Goal: Information Seeking & Learning: Learn about a topic

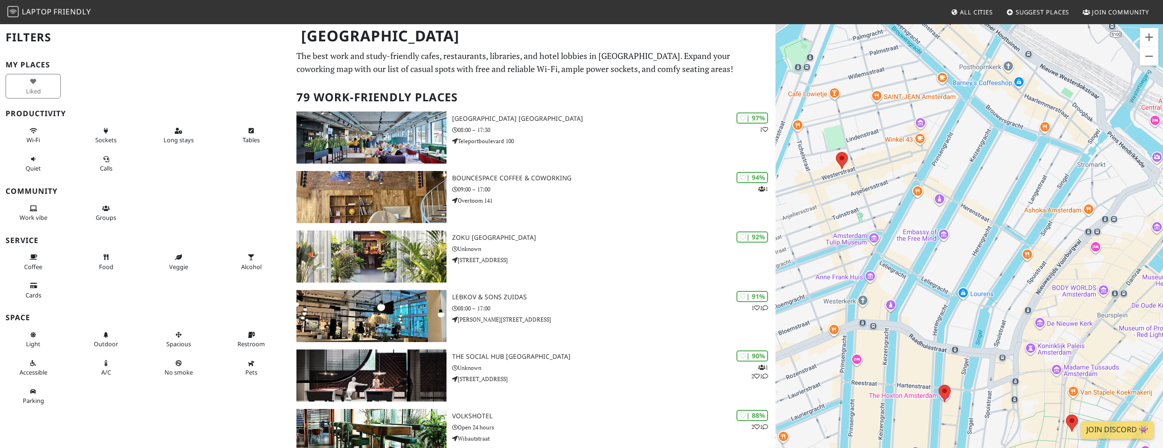
drag, startPoint x: 936, startPoint y: 147, endPoint x: 1017, endPoint y: 308, distance: 179.8
click at [1017, 308] on div at bounding box center [970, 247] width 388 height 448
click at [836, 152] on area at bounding box center [836, 152] width 0 height 0
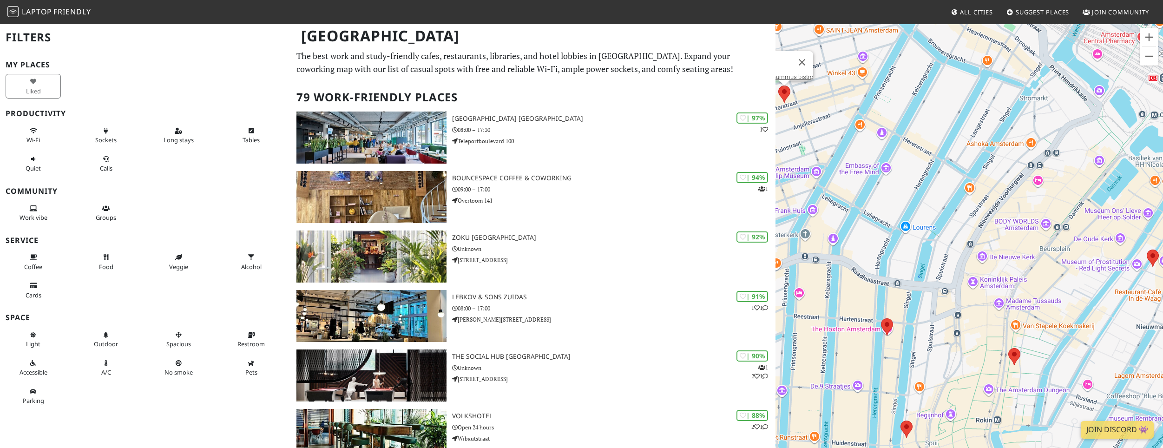
drag, startPoint x: 865, startPoint y: 110, endPoint x: 1067, endPoint y: 290, distance: 270.6
click at [1067, 290] on div "d&a hummus bistro" at bounding box center [970, 247] width 388 height 448
click at [1009, 348] on area at bounding box center [1009, 348] width 0 height 0
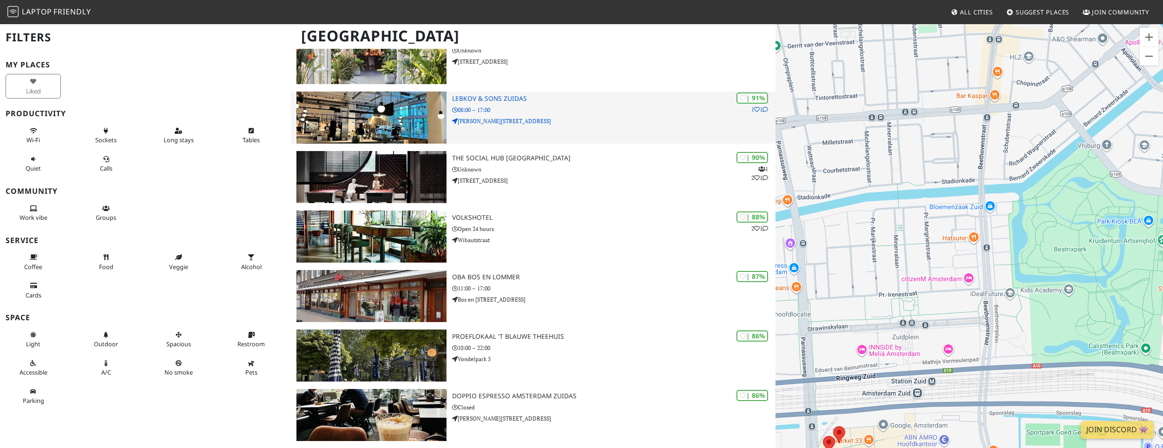
scroll to position [199, 0]
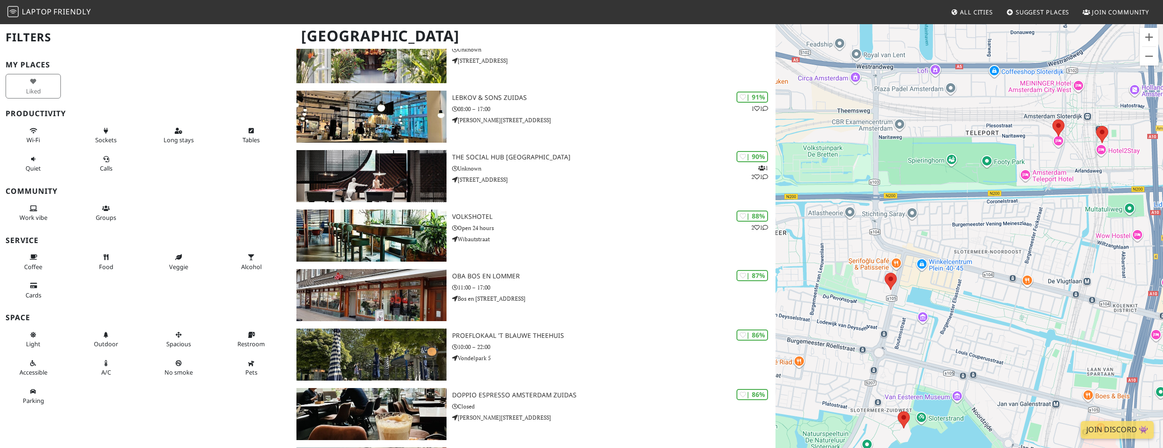
drag, startPoint x: 779, startPoint y: 263, endPoint x: 1149, endPoint y: 362, distance: 383.8
click at [1149, 362] on div "Het Groene Paleis" at bounding box center [970, 247] width 388 height 448
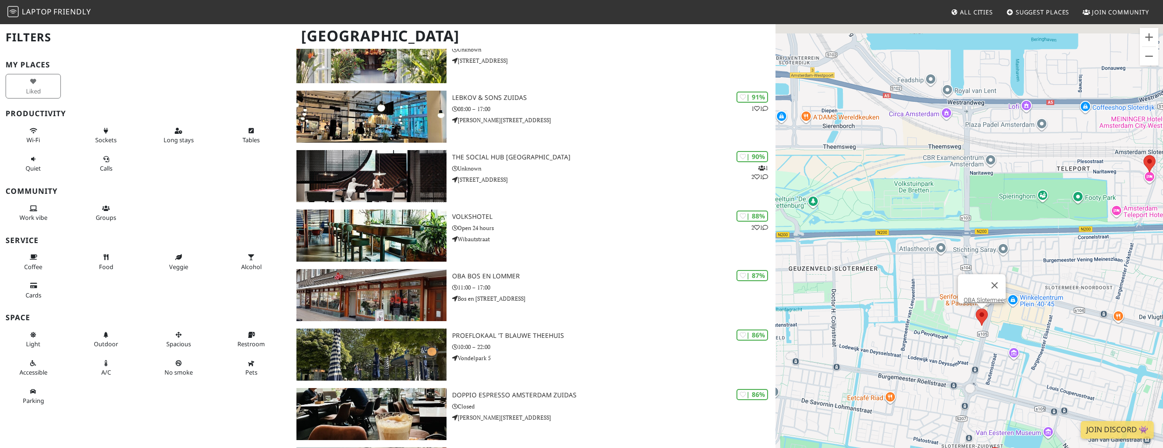
drag, startPoint x: 877, startPoint y: 267, endPoint x: 1104, endPoint y: 346, distance: 240.8
click at [1104, 346] on div "Het Groene Paleis OBA Slotermeer" at bounding box center [970, 247] width 388 height 448
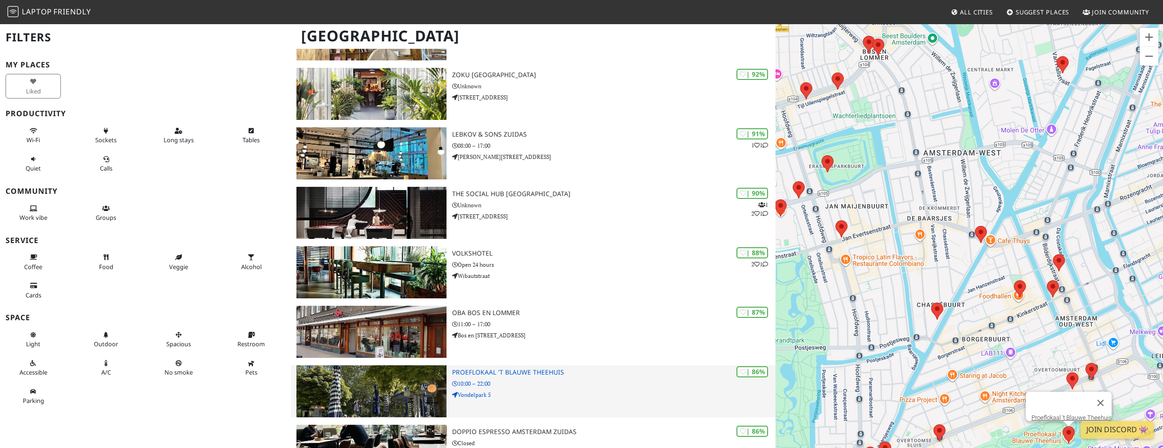
scroll to position [164, 0]
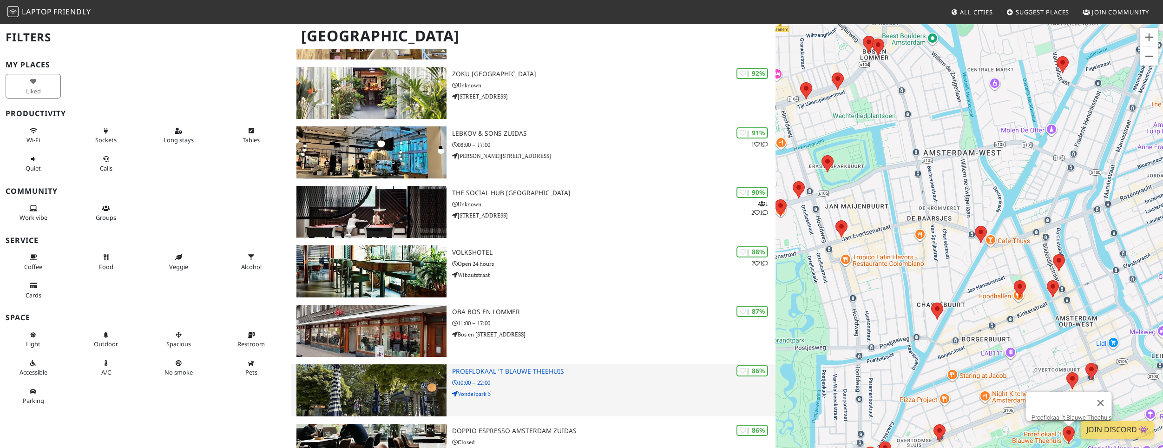
click at [581, 385] on p "10:00 – 22:00" at bounding box center [613, 382] width 323 height 9
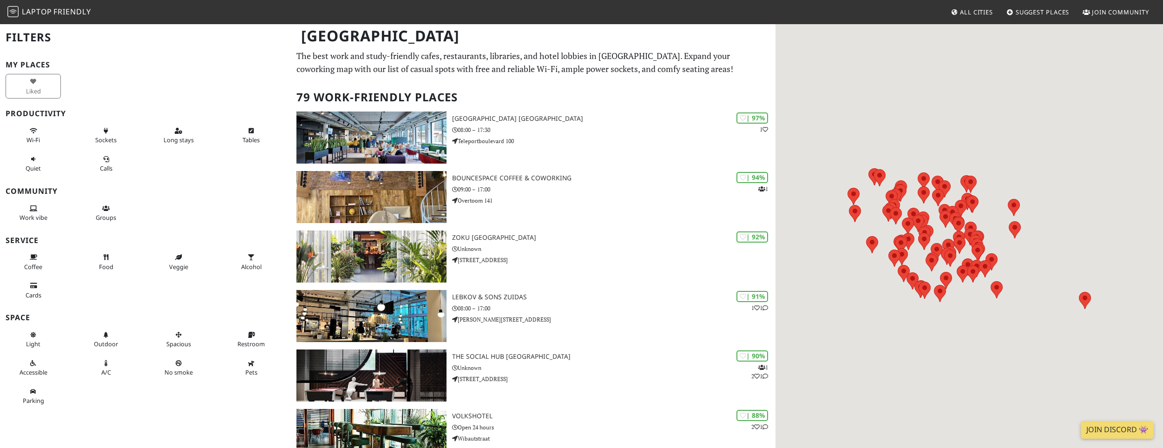
scroll to position [164, 0]
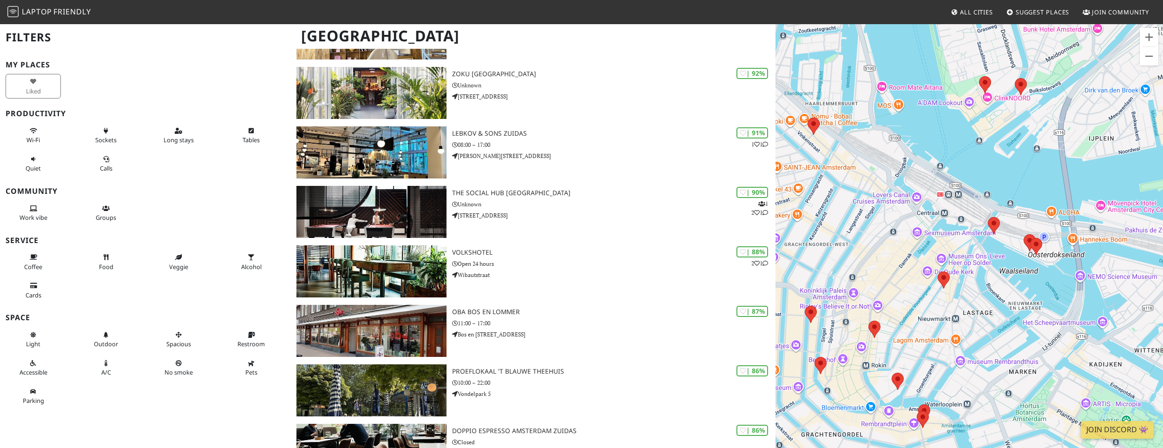
drag, startPoint x: 891, startPoint y: 193, endPoint x: 891, endPoint y: 400, distance: 206.8
click at [891, 400] on div at bounding box center [970, 247] width 388 height 448
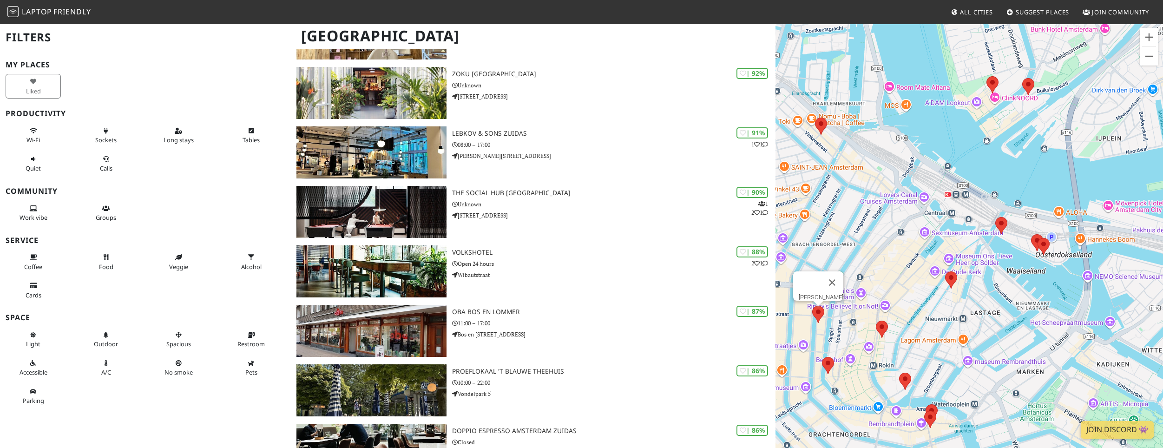
click at [812, 306] on area at bounding box center [812, 306] width 0 height 0
click at [820, 294] on link "[PERSON_NAME]" at bounding box center [821, 297] width 45 height 7
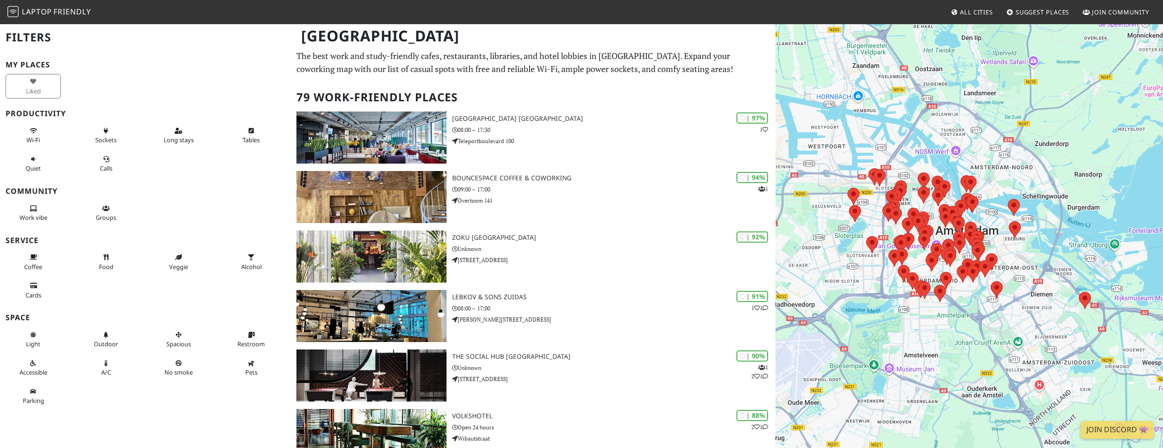
scroll to position [164, 0]
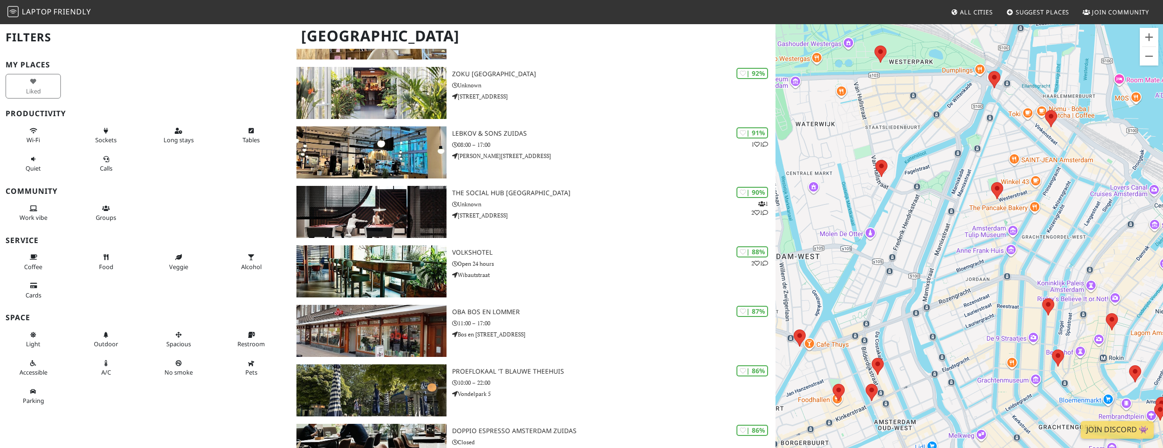
drag, startPoint x: 962, startPoint y: 237, endPoint x: 796, endPoint y: 449, distance: 269.5
click at [796, 284] on html "Laptop Friendly All Cities Suggest Places Join Community Amsterdam Filters My P…" at bounding box center [581, 60] width 1163 height 448
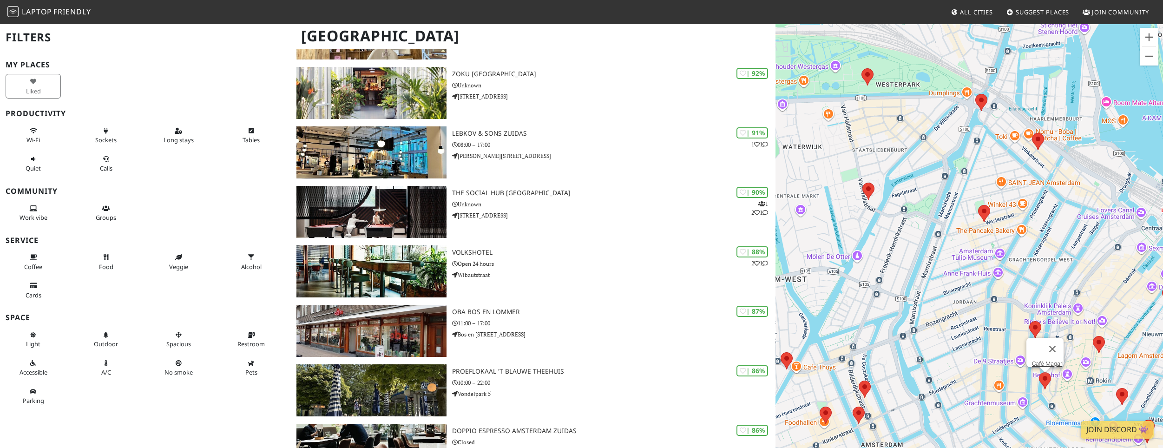
click at [1039, 372] on area at bounding box center [1039, 372] width 0 height 0
click at [1051, 360] on link "Café Magari" at bounding box center [1048, 363] width 32 height 7
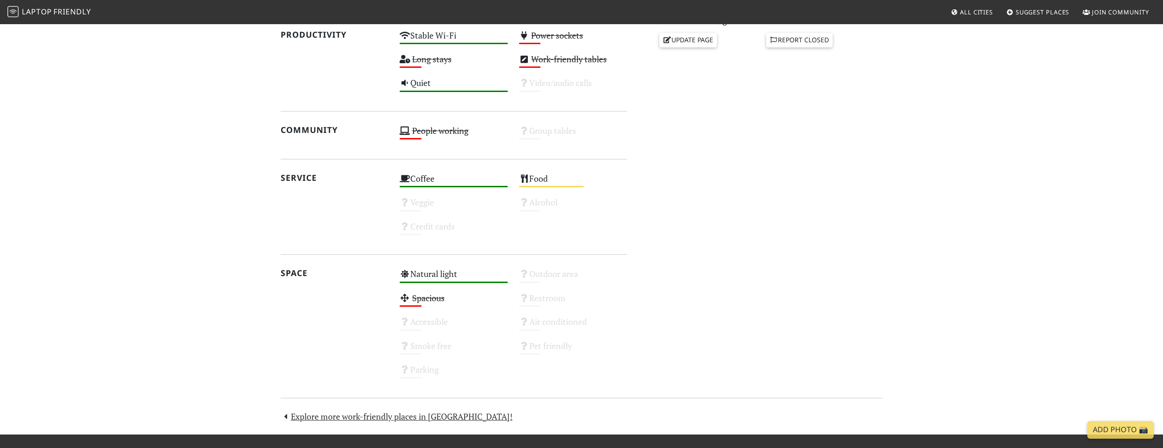
scroll to position [513, 0]
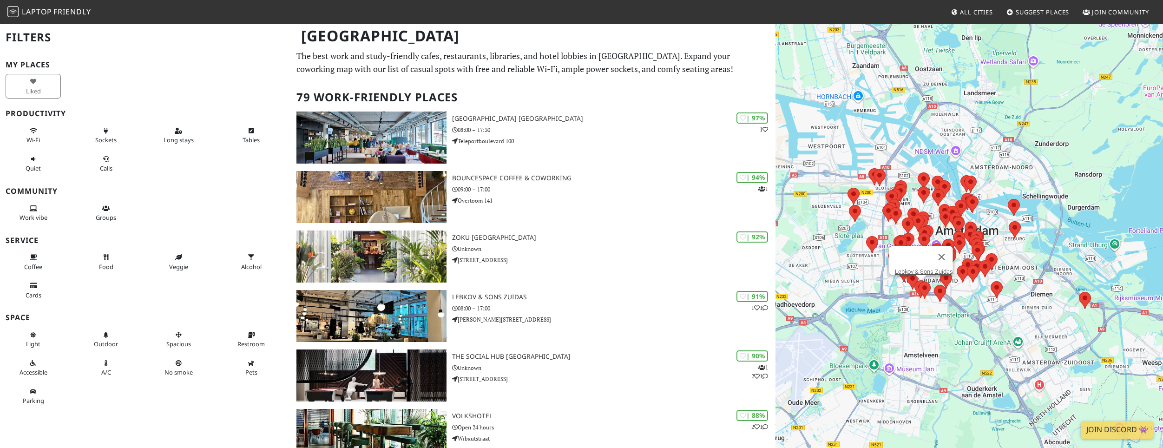
scroll to position [164, 0]
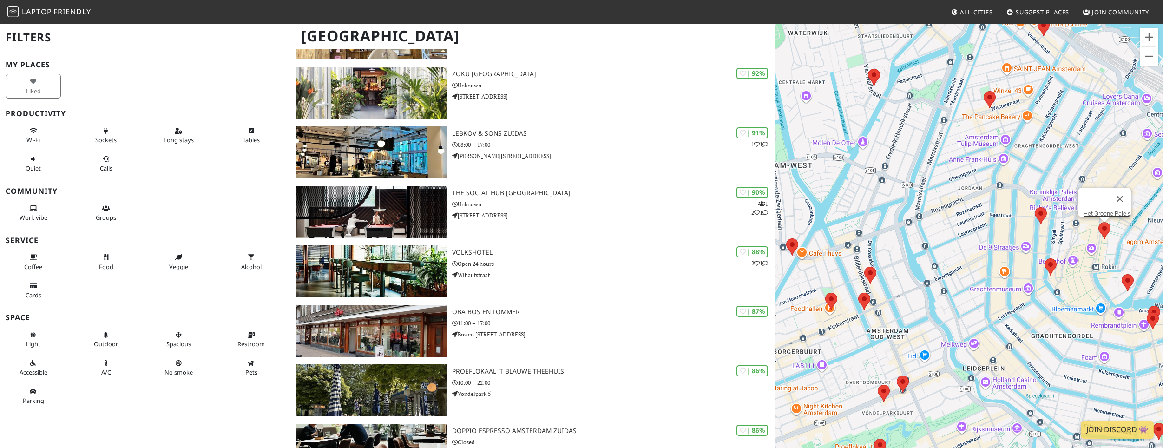
click at [1099, 222] on area at bounding box center [1099, 222] width 0 height 0
click at [1099, 210] on link "Het Groene Paleis" at bounding box center [1107, 213] width 47 height 7
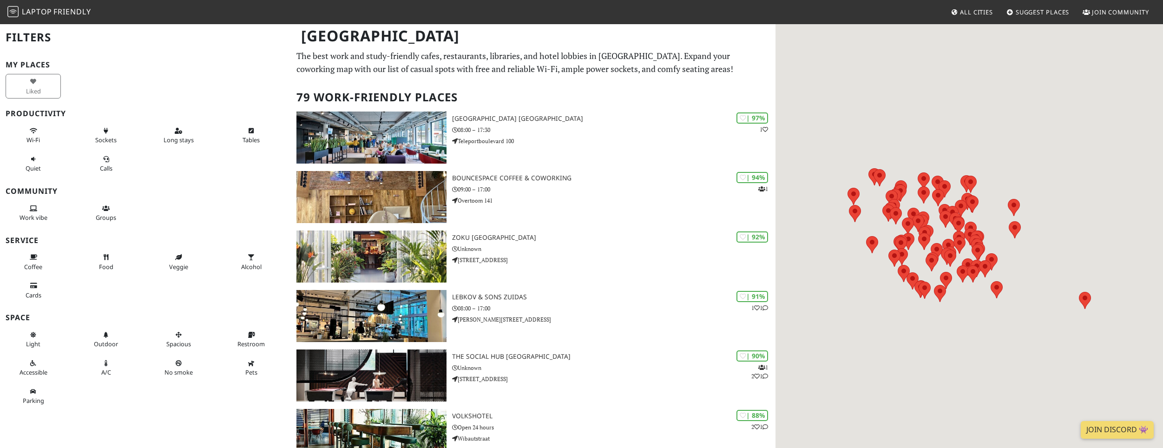
scroll to position [164, 0]
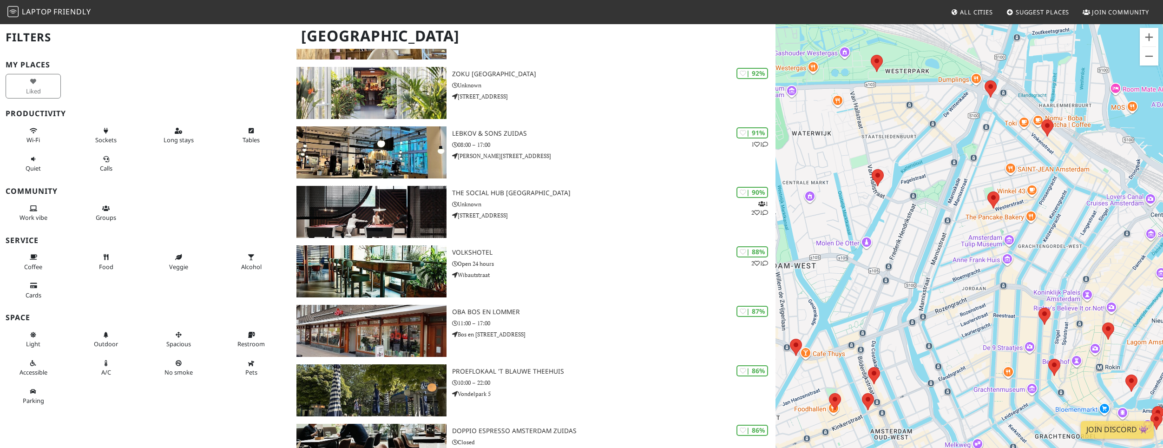
drag, startPoint x: 916, startPoint y: 279, endPoint x: 906, endPoint y: 333, distance: 55.2
click at [906, 333] on div at bounding box center [970, 247] width 388 height 448
